Goal: Navigation & Orientation: Find specific page/section

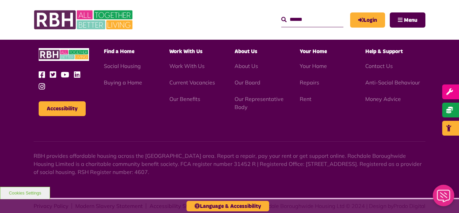
scroll to position [1122, 0]
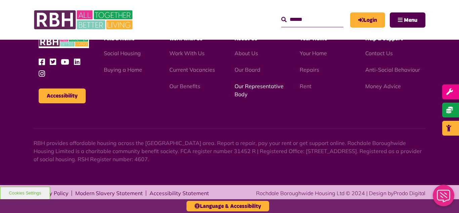
click at [258, 87] on link "Our Representative Body" at bounding box center [258, 90] width 49 height 15
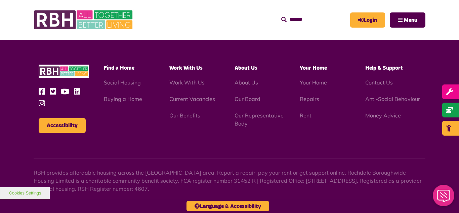
scroll to position [1950, 0]
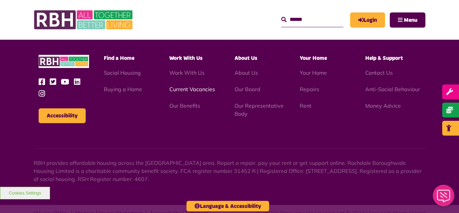
click at [178, 86] on link "Current Vacancies" at bounding box center [192, 89] width 46 height 7
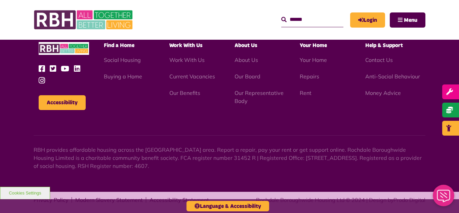
scroll to position [1122, 0]
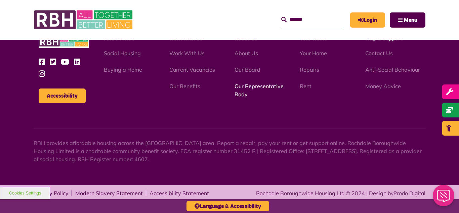
click at [254, 85] on link "Our Representative Body" at bounding box center [258, 90] width 49 height 15
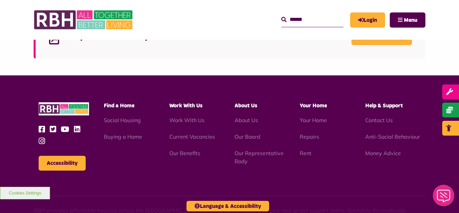
scroll to position [1950, 0]
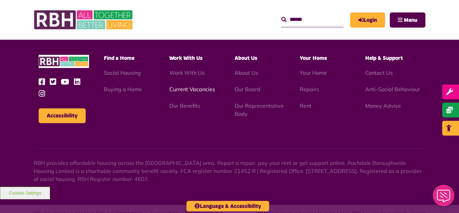
click at [197, 86] on link "Current Vacancies" at bounding box center [192, 89] width 46 height 7
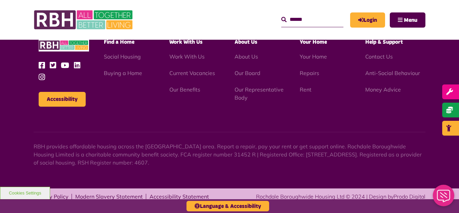
scroll to position [1122, 0]
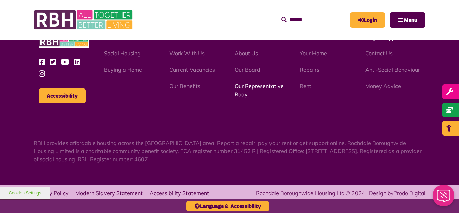
click at [259, 86] on link "Our Representative Body" at bounding box center [258, 90] width 49 height 15
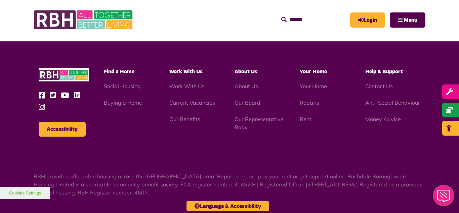
scroll to position [1950, 0]
